Goal: Navigation & Orientation: Find specific page/section

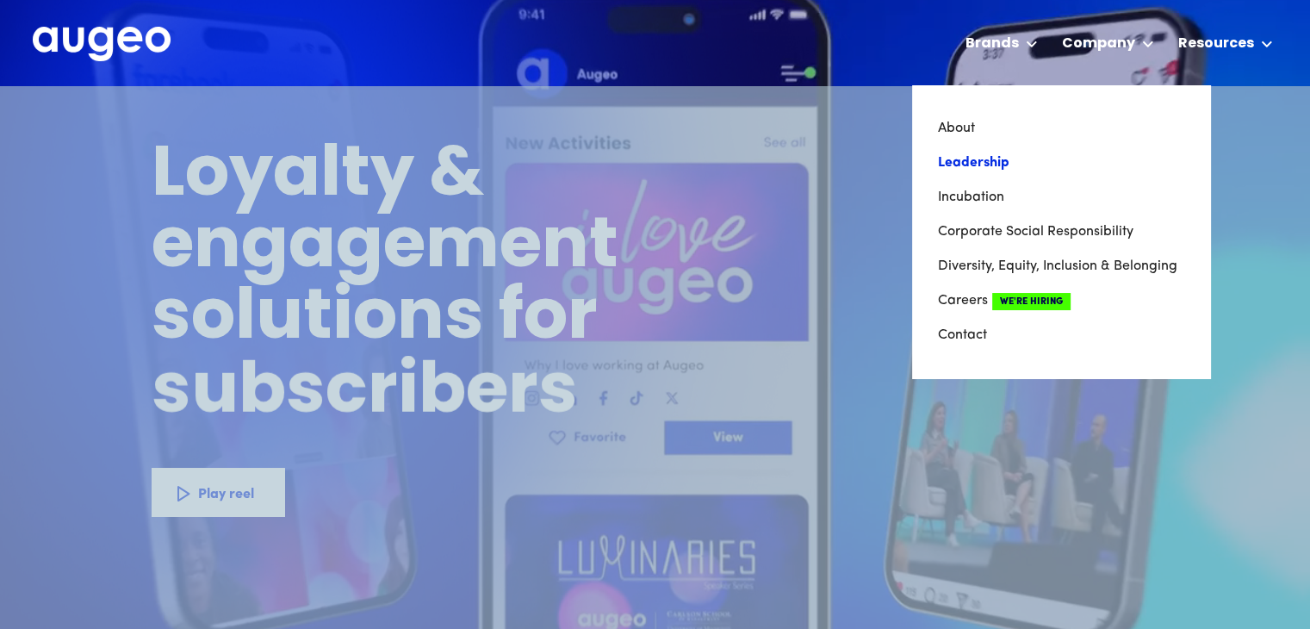
click at [983, 170] on link "Leadership" at bounding box center [1061, 163] width 246 height 34
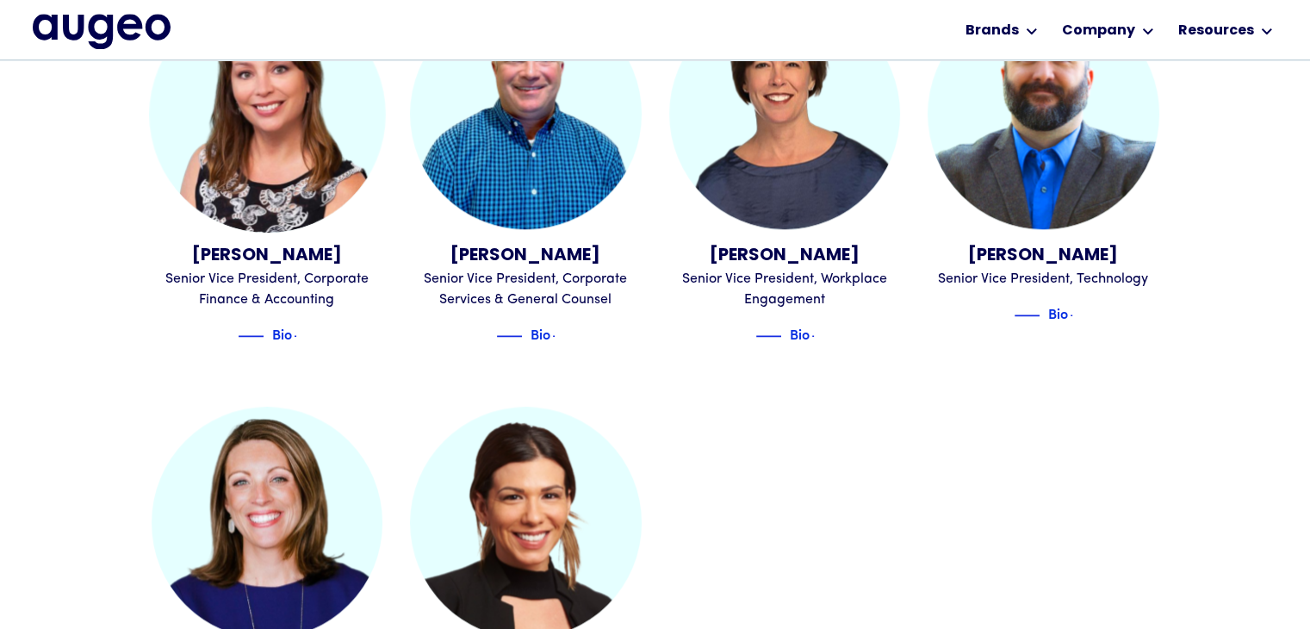
scroll to position [1813, 0]
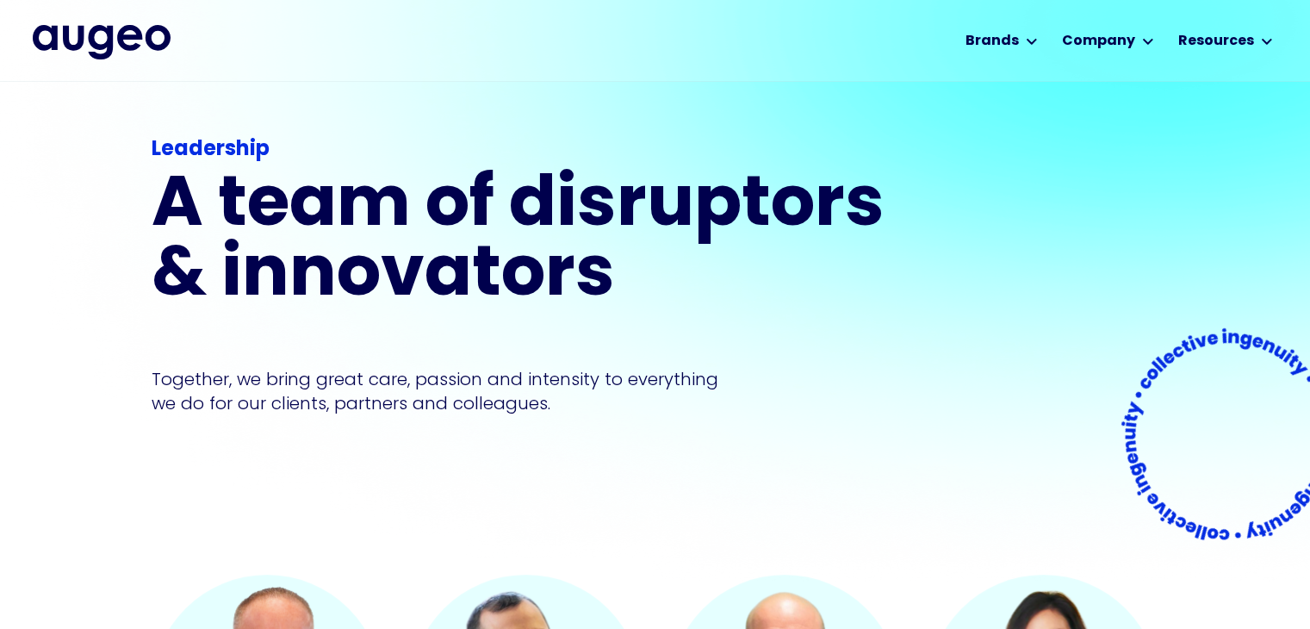
click at [110, 40] on img "home" at bounding box center [102, 42] width 138 height 34
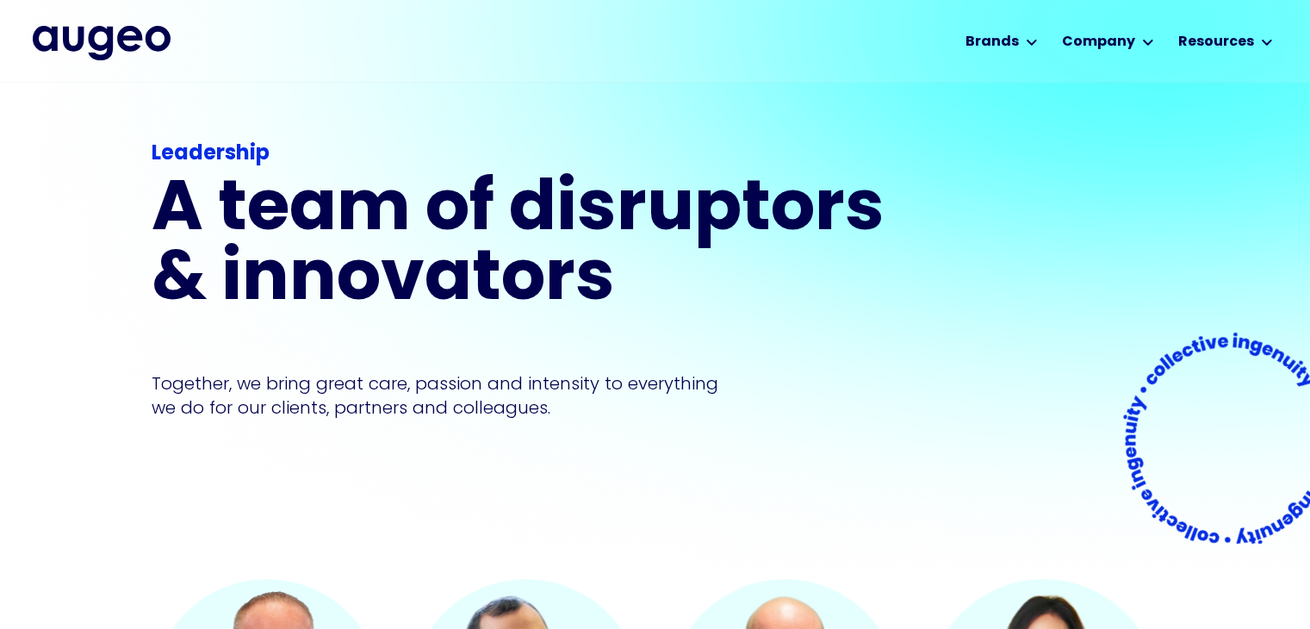
scroll to position [4, 0]
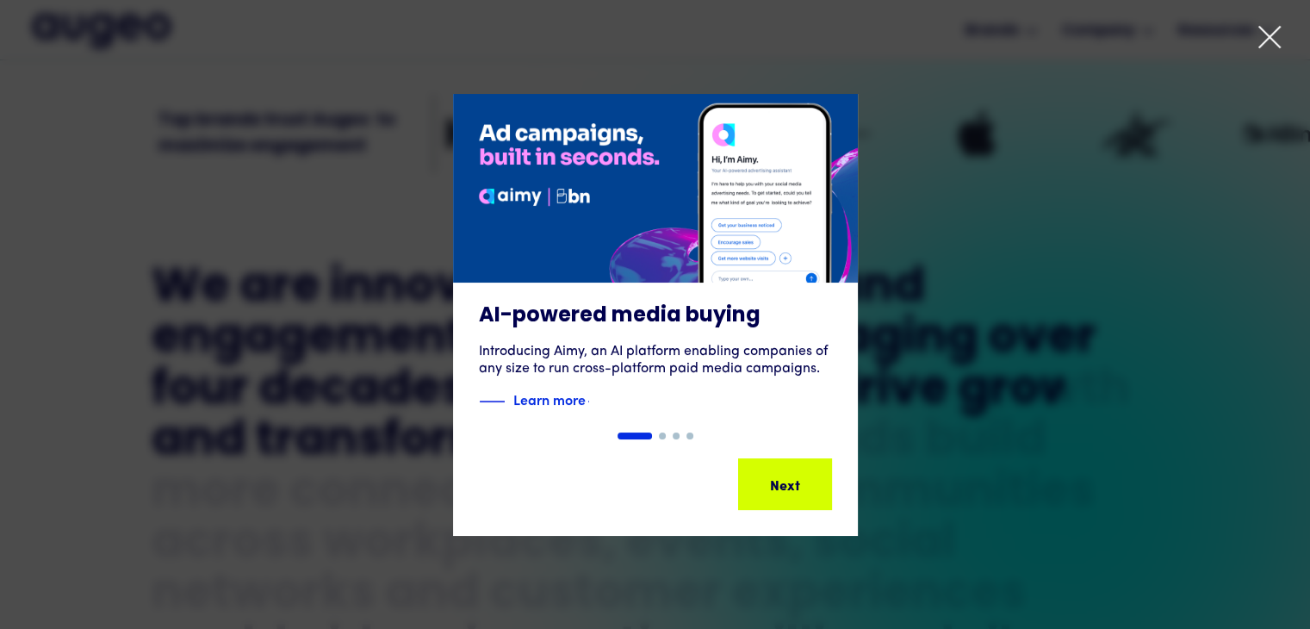
click at [976, 177] on div "1 of 4" at bounding box center [655, 315] width 1310 height 442
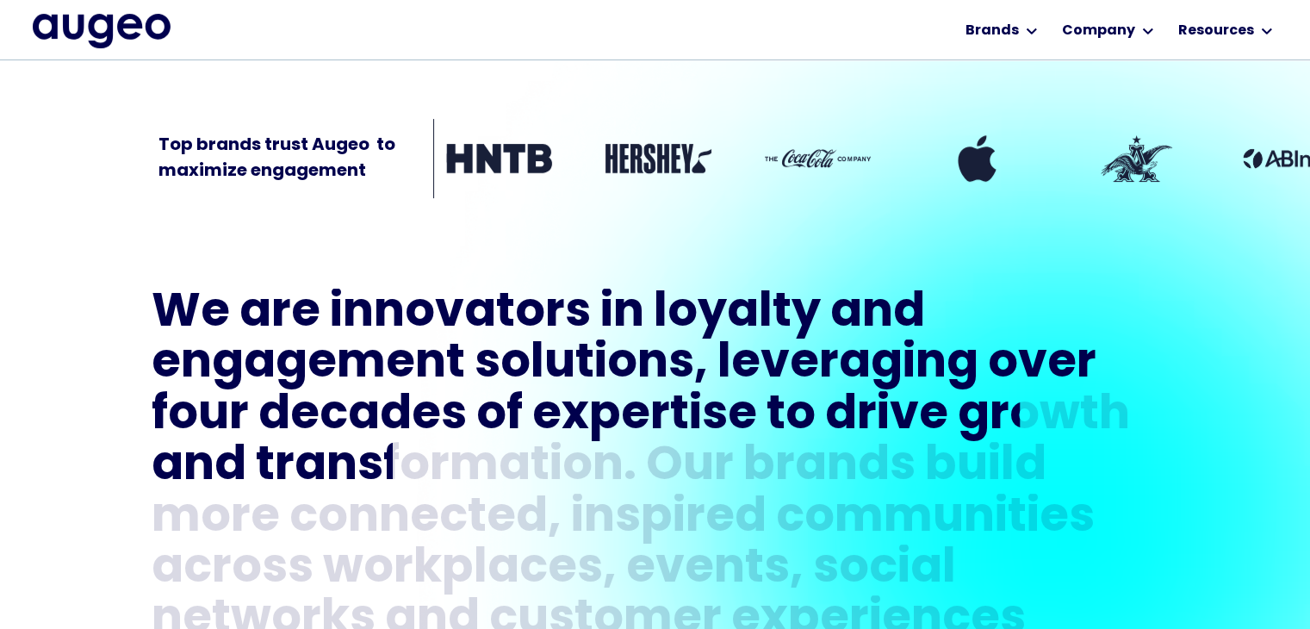
scroll to position [563, 0]
